Goal: Register for event/course

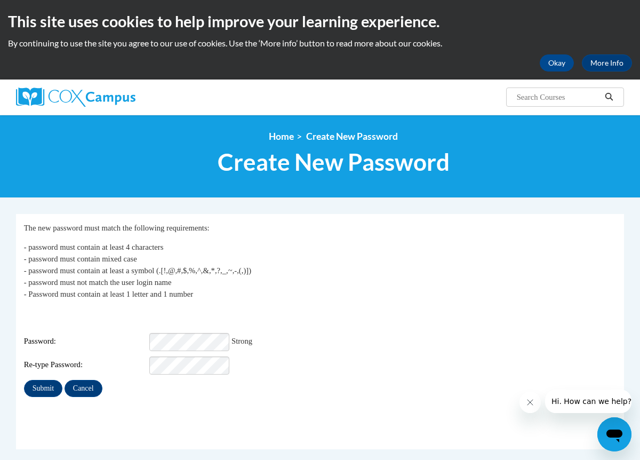
click at [315, 306] on div "My Password The new password must match the following requirements: - password …" at bounding box center [320, 309] width 593 height 175
click at [47, 381] on input "Submit" at bounding box center [43, 388] width 38 height 17
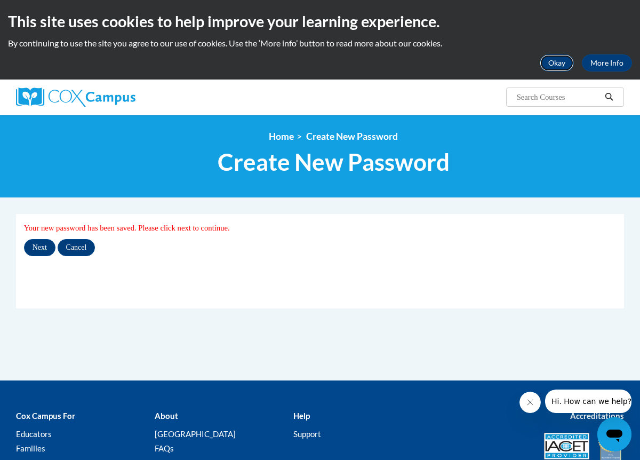
click at [563, 62] on button "Okay" at bounding box center [557, 62] width 34 height 17
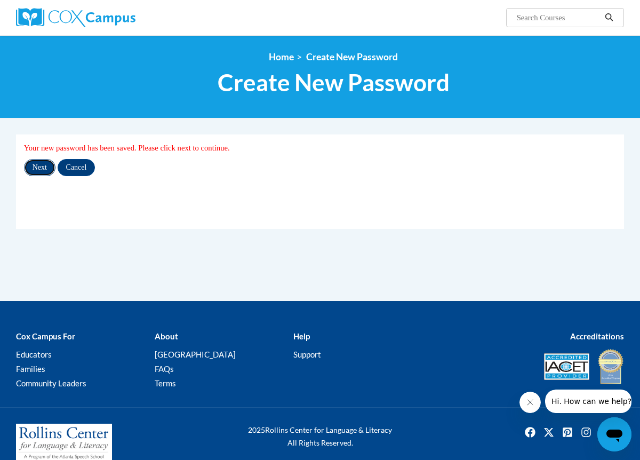
click at [42, 173] on input "Next" at bounding box center [39, 167] width 31 height 17
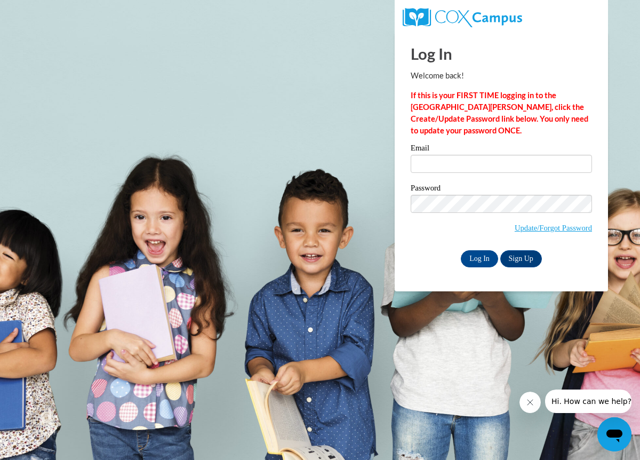
click at [558, 54] on h1 "Log In" at bounding box center [501, 54] width 181 height 22
click at [476, 167] on input "Email" at bounding box center [501, 164] width 181 height 18
type input "[EMAIL_ADDRESS][DOMAIN_NAME]"
click at [484, 254] on input "Log In" at bounding box center [479, 258] width 37 height 17
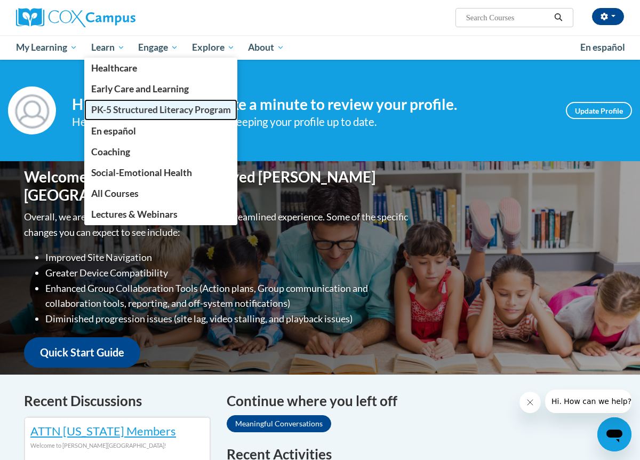
click at [140, 114] on span "PK-5 Structured Literacy Program" at bounding box center [161, 109] width 140 height 11
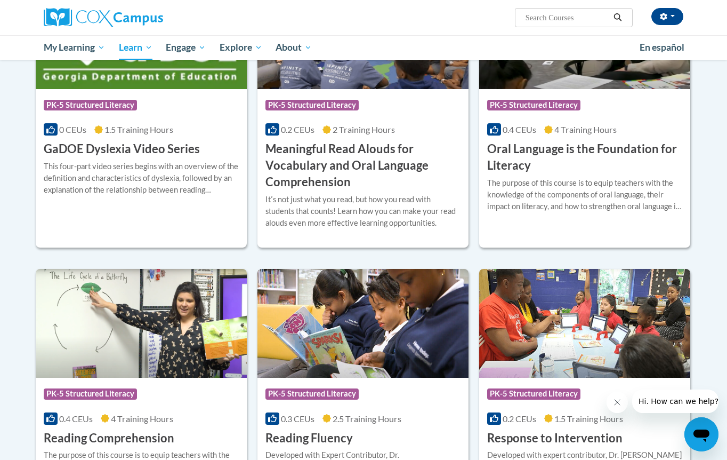
scroll to position [757, 0]
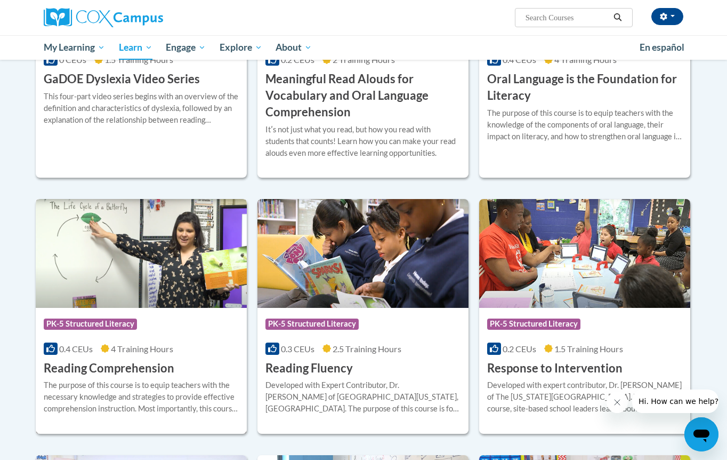
click at [150, 350] on span "4 Training Hours" at bounding box center [142, 348] width 62 height 10
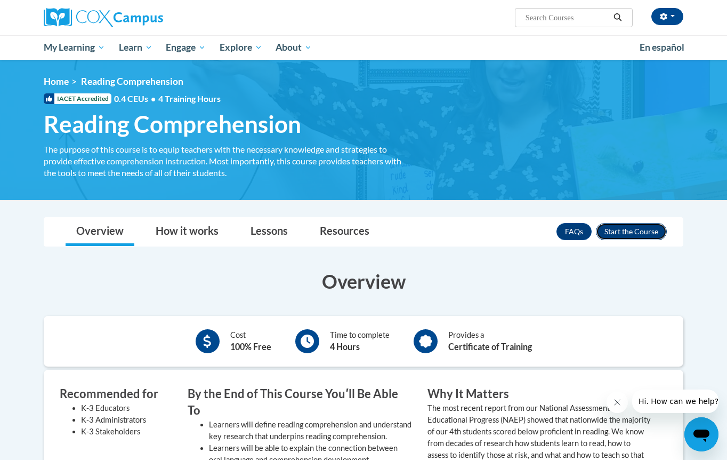
click at [653, 228] on button "Enroll" at bounding box center [631, 231] width 71 height 17
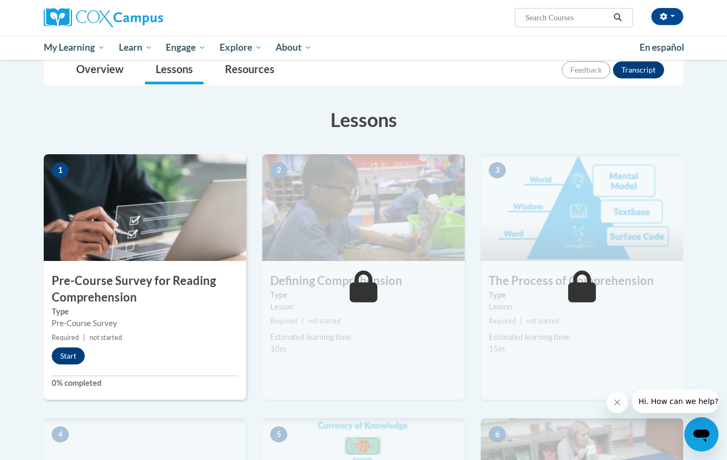
scroll to position [146, 0]
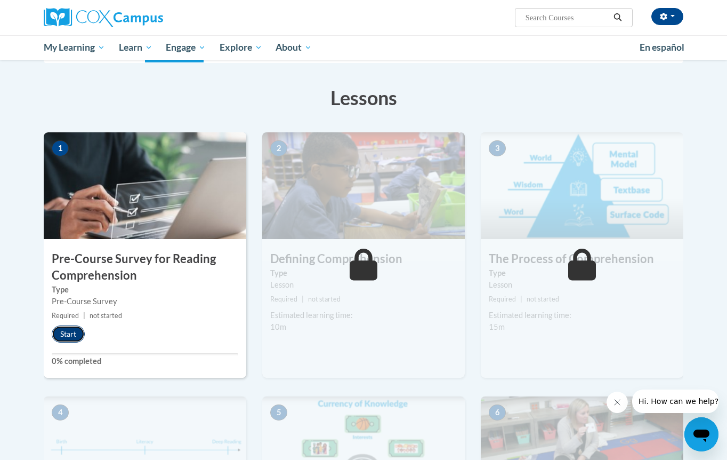
click at [75, 338] on button "Start" at bounding box center [68, 333] width 33 height 17
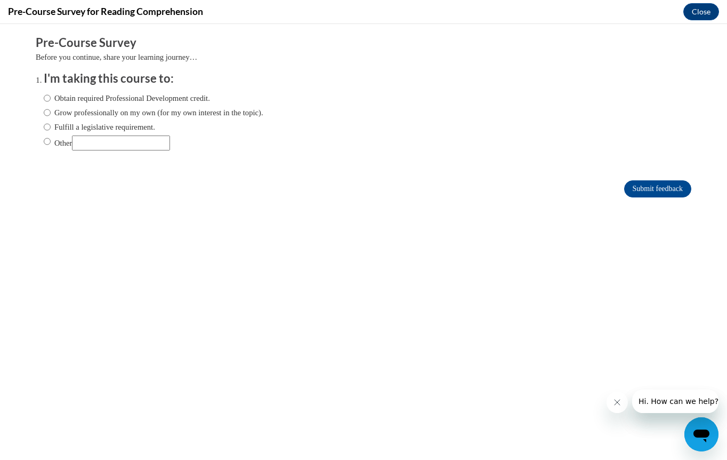
scroll to position [0, 0]
click at [91, 99] on label "Obtain required Professional Development credit." at bounding box center [127, 98] width 166 height 12
click at [51, 99] on input "Obtain required Professional Development credit." at bounding box center [47, 98] width 7 height 12
radio input "true"
click at [664, 189] on input "Submit feedback" at bounding box center [658, 188] width 67 height 17
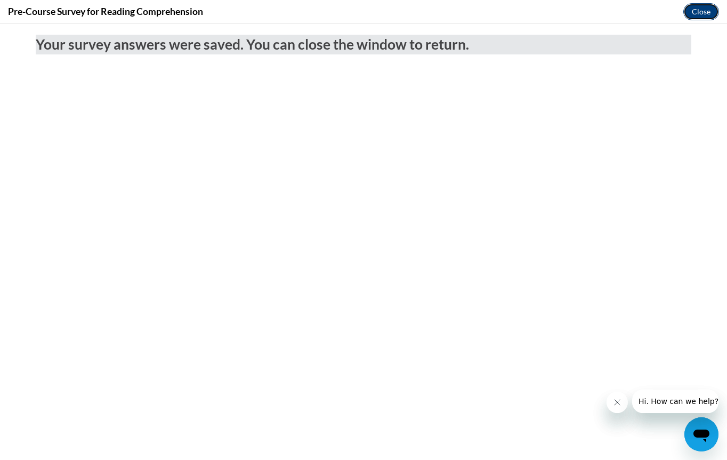
click at [708, 12] on button "Close" at bounding box center [702, 11] width 36 height 17
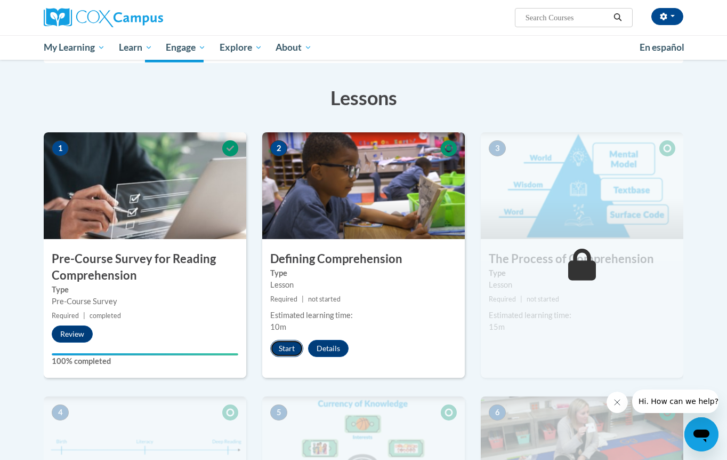
click at [289, 351] on button "Start" at bounding box center [286, 348] width 33 height 17
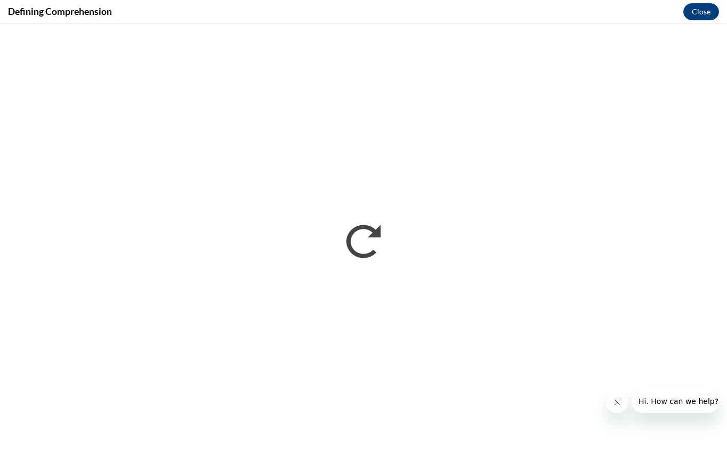
click at [620, 402] on icon "Close message from company" at bounding box center [617, 402] width 9 height 9
